Goal: Information Seeking & Learning: Learn about a topic

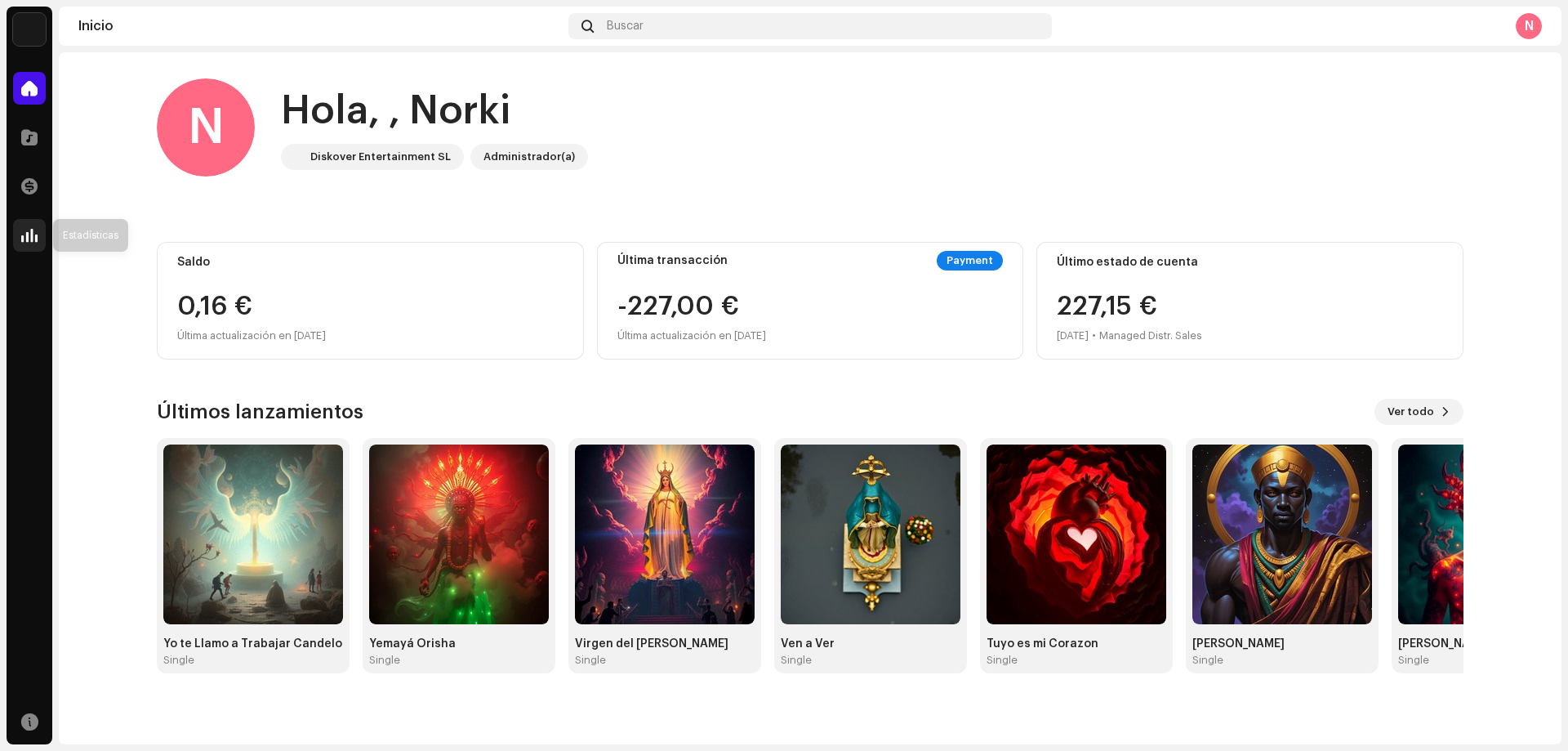
click at [34, 231] on span at bounding box center [30, 235] width 17 height 13
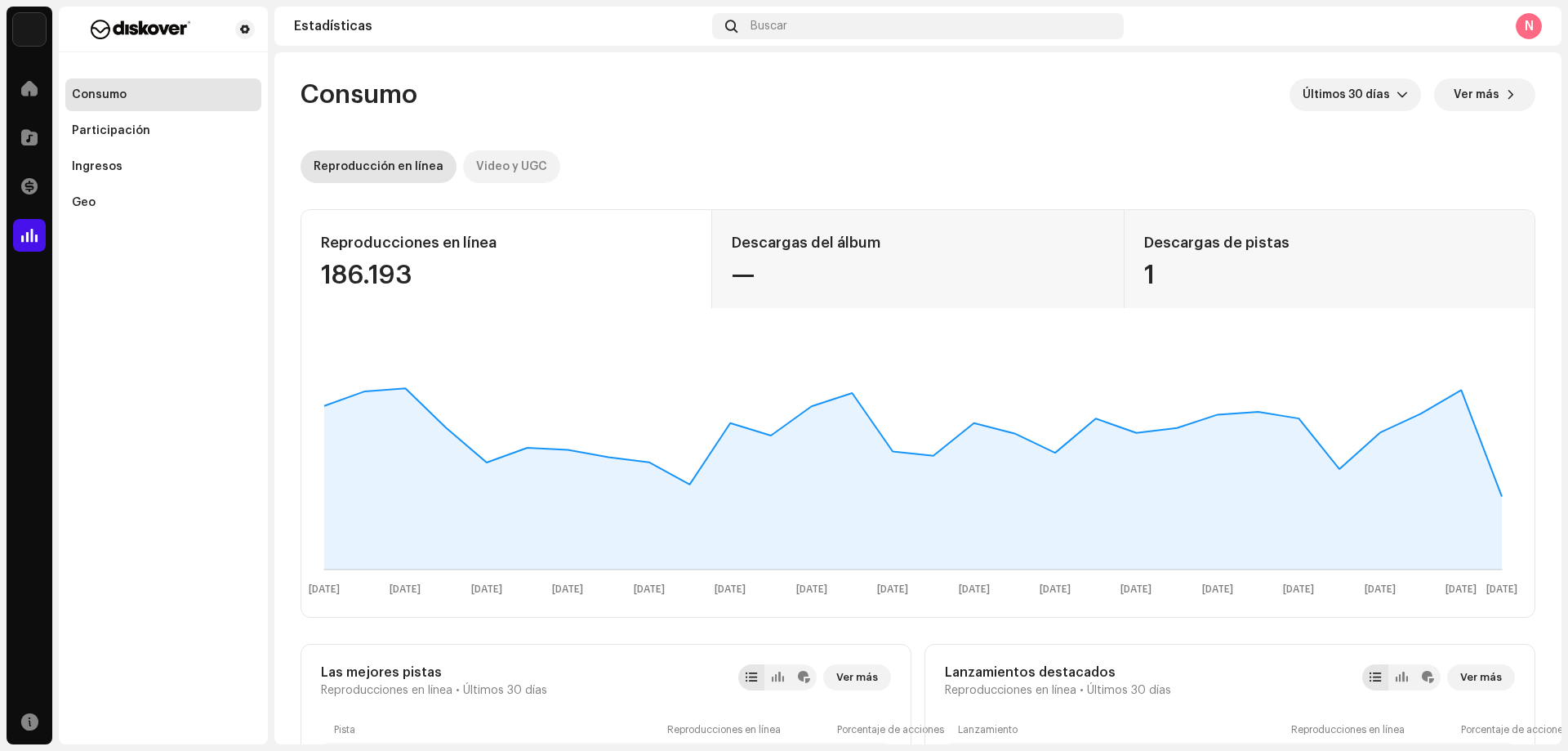
click at [522, 162] on div "Video y UGC" at bounding box center [511, 166] width 71 height 32
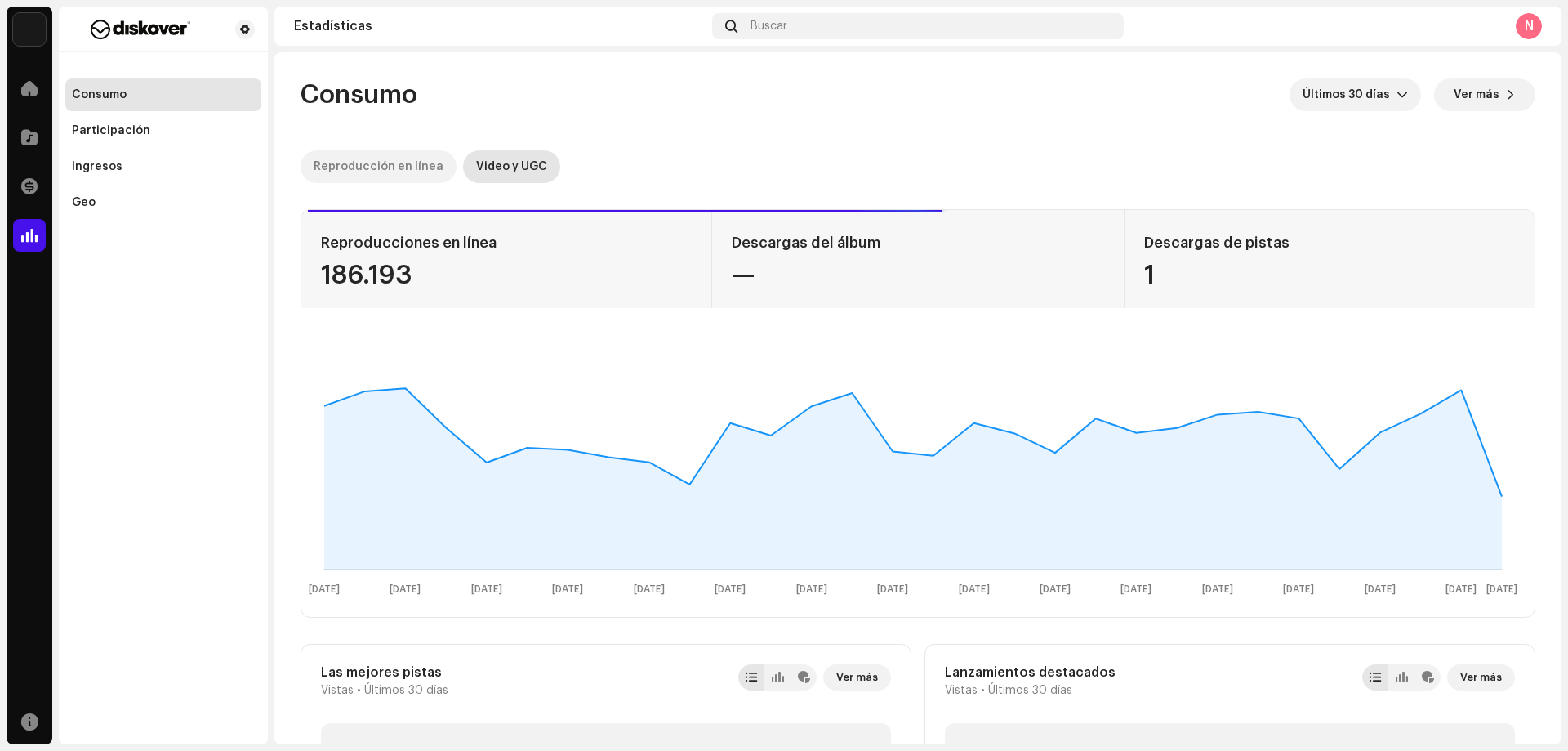
click at [388, 166] on div "Reproducción en línea" at bounding box center [378, 166] width 130 height 32
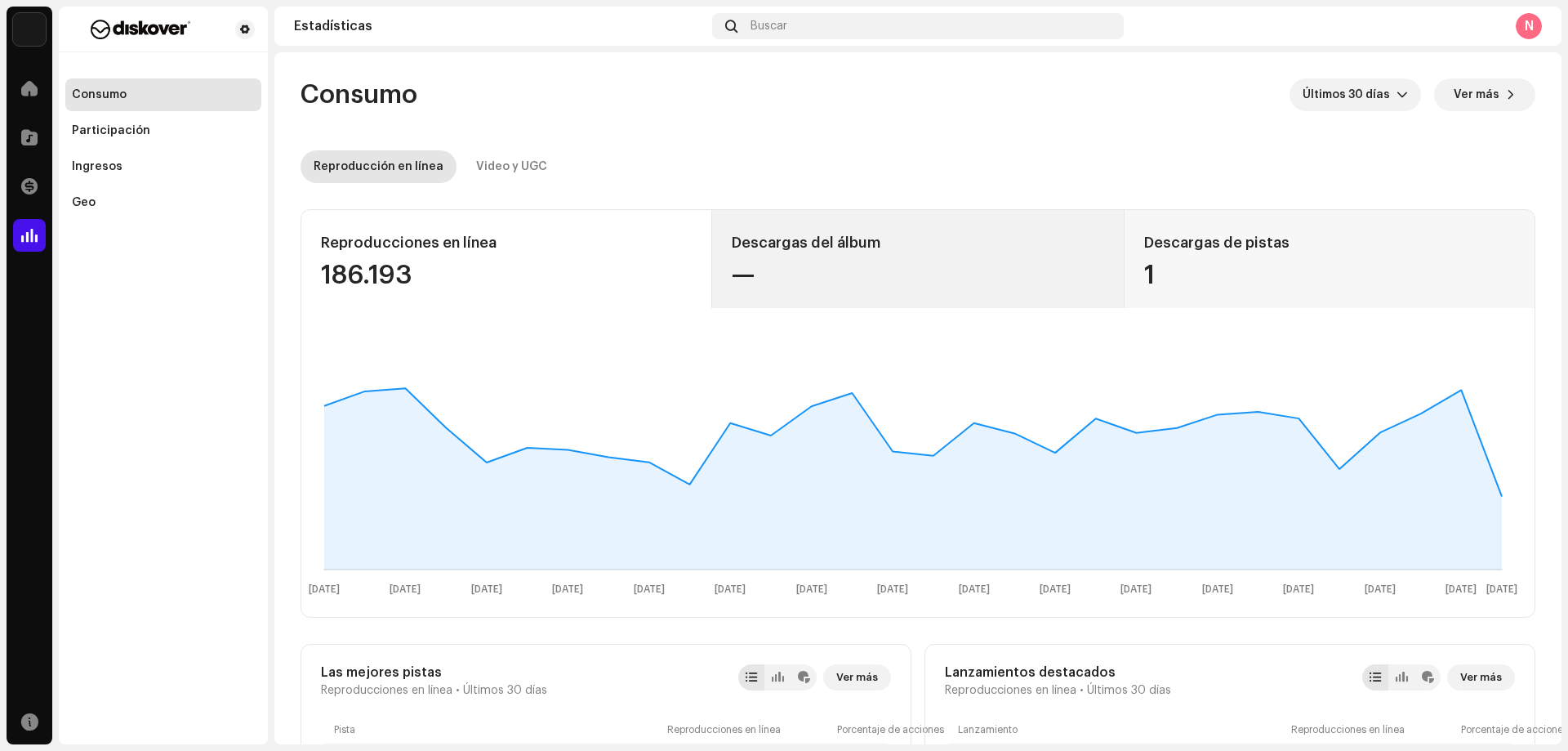
click at [861, 242] on div "Descargas del álbum" at bounding box center [917, 242] width 372 height 26
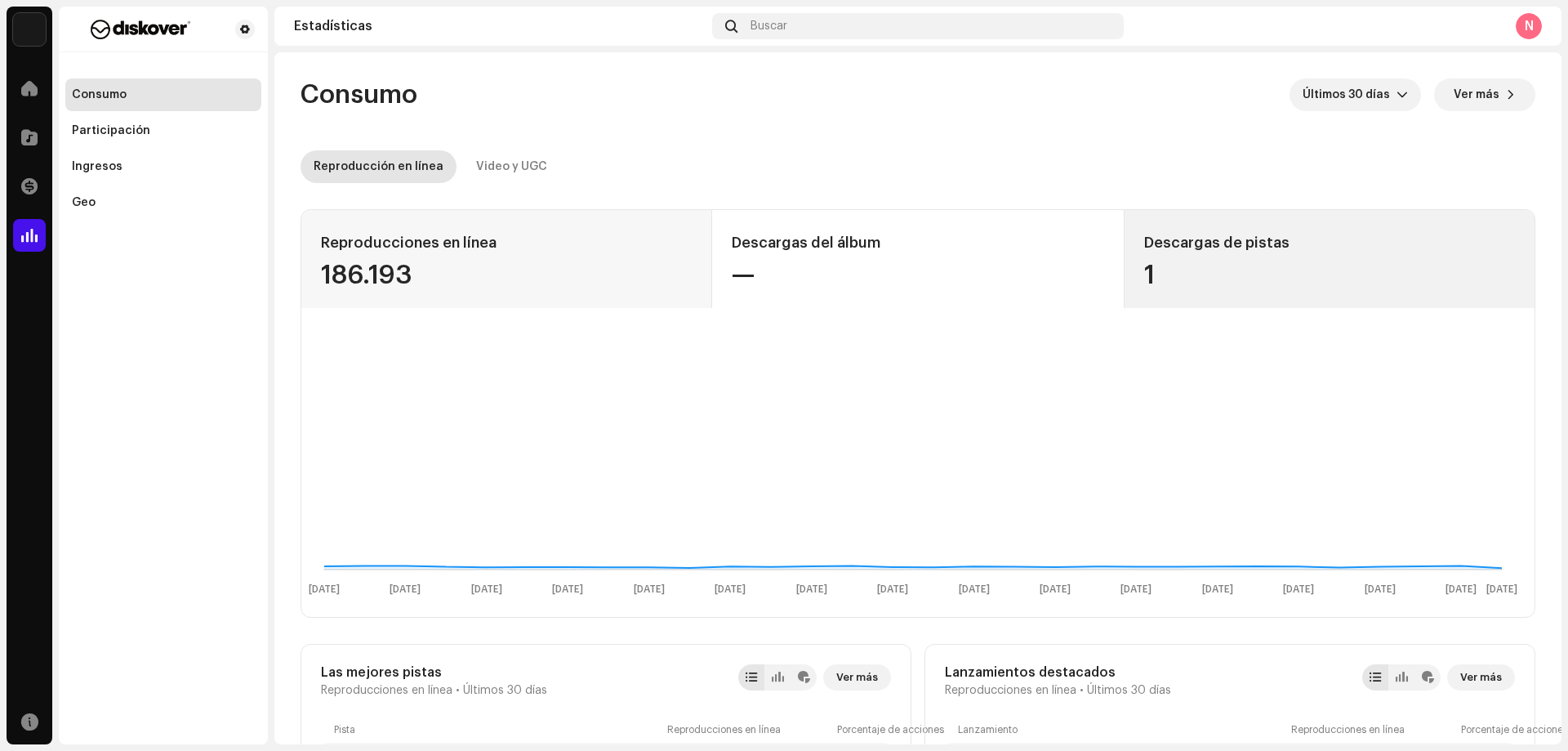
click at [1214, 254] on div "Descargas de pistas" at bounding box center [1329, 242] width 371 height 26
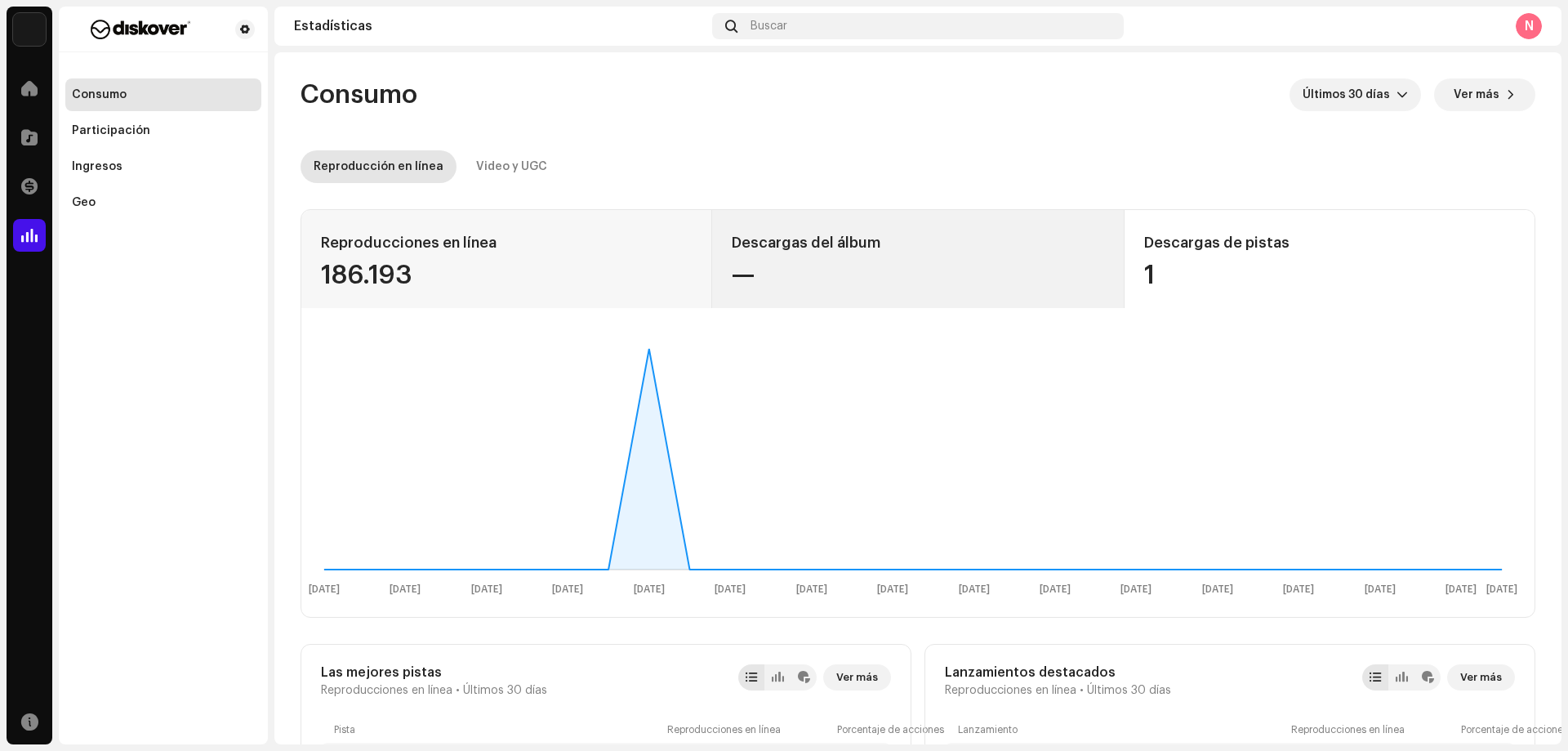
click at [860, 276] on div "—" at bounding box center [917, 274] width 372 height 26
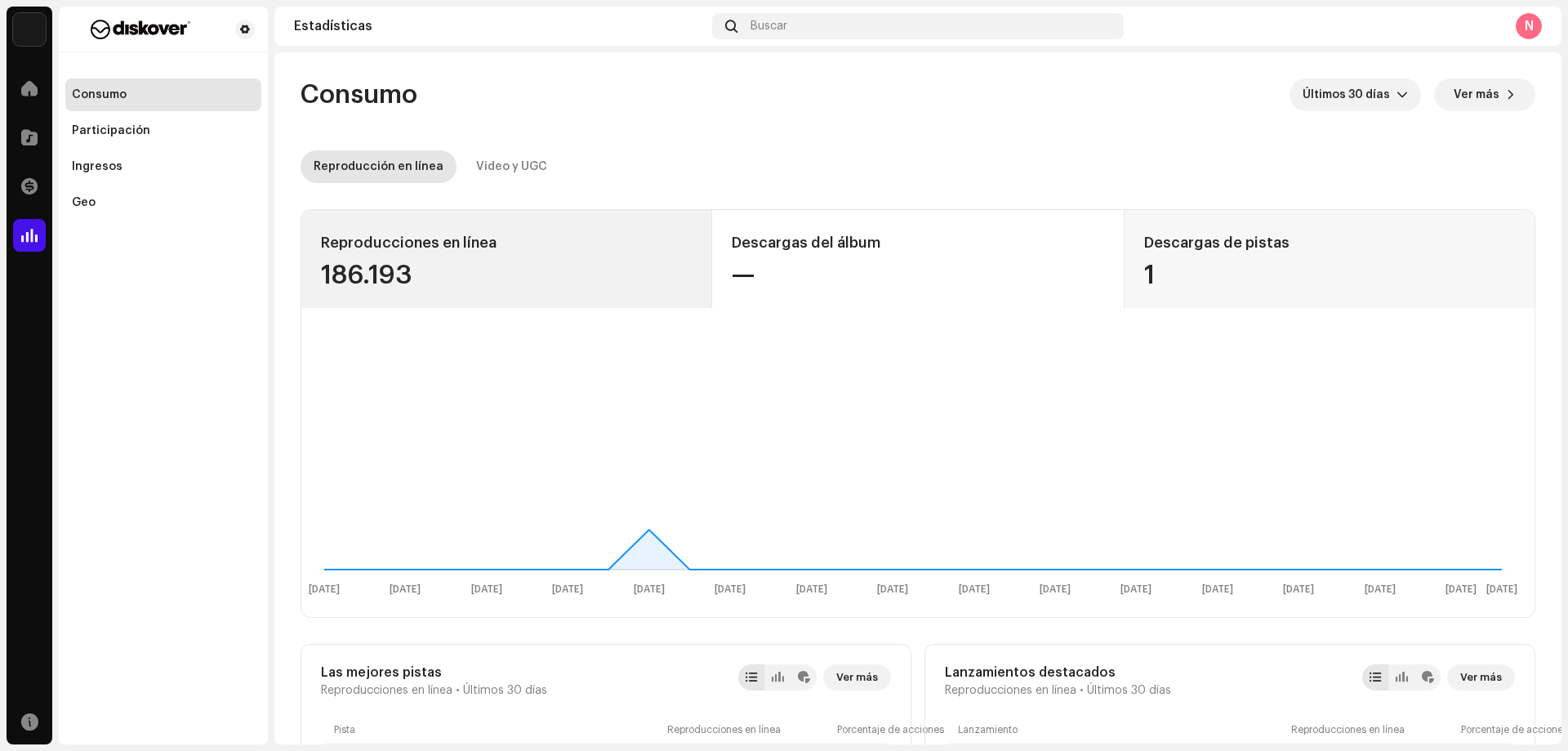
click at [606, 255] on div "Reproducciones en línea" at bounding box center [506, 242] width 371 height 26
